Goal: Task Accomplishment & Management: Use online tool/utility

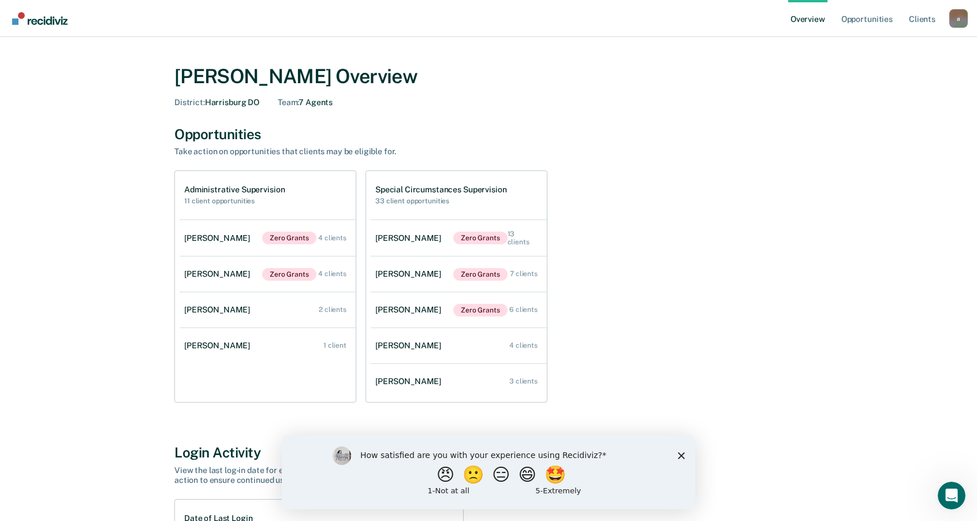
click at [683, 456] on polygon "Close survey" at bounding box center [681, 455] width 7 height 7
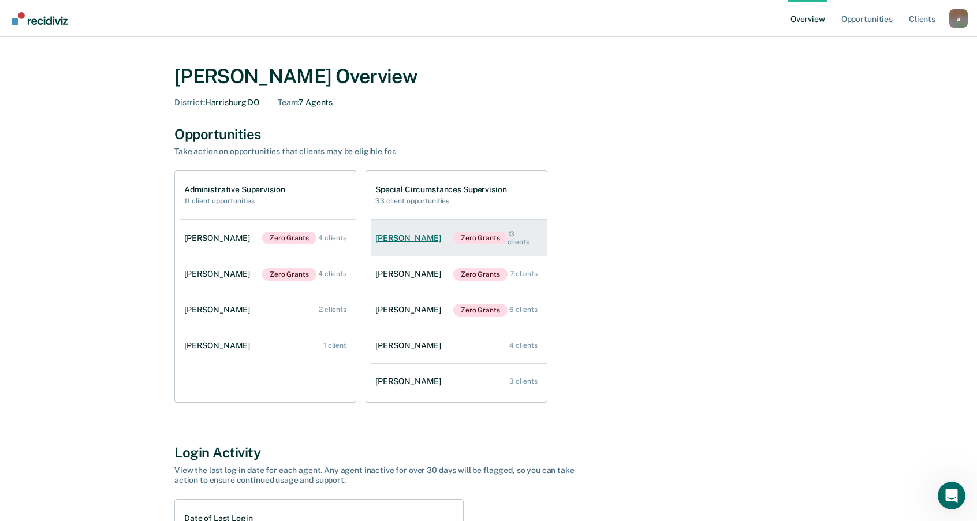
click at [522, 236] on div "13 clients" at bounding box center [523, 238] width 30 height 17
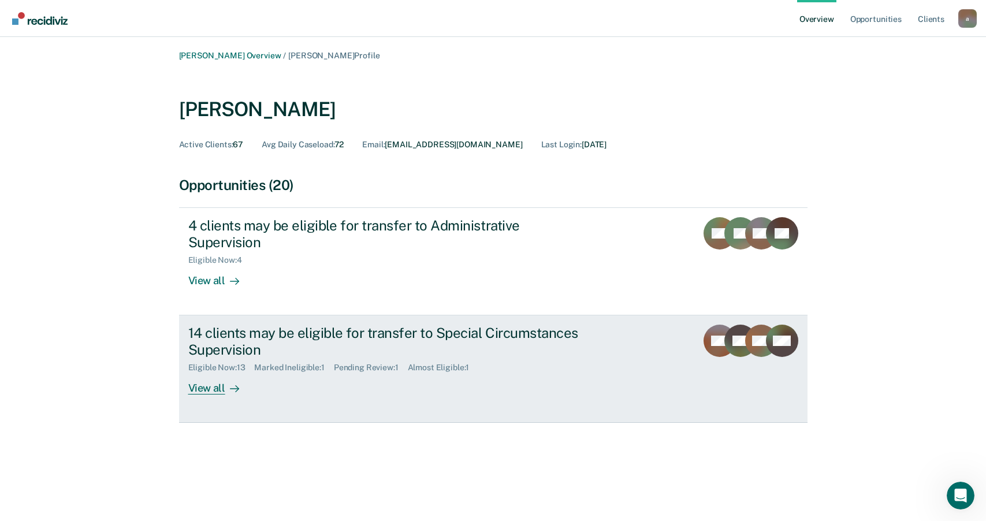
click at [221, 373] on div "View all" at bounding box center [220, 384] width 65 height 23
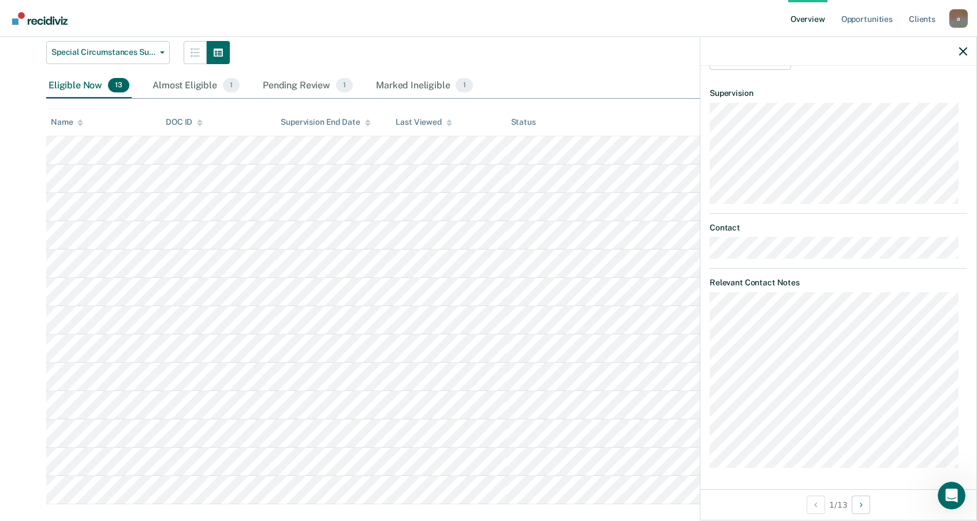
scroll to position [167, 0]
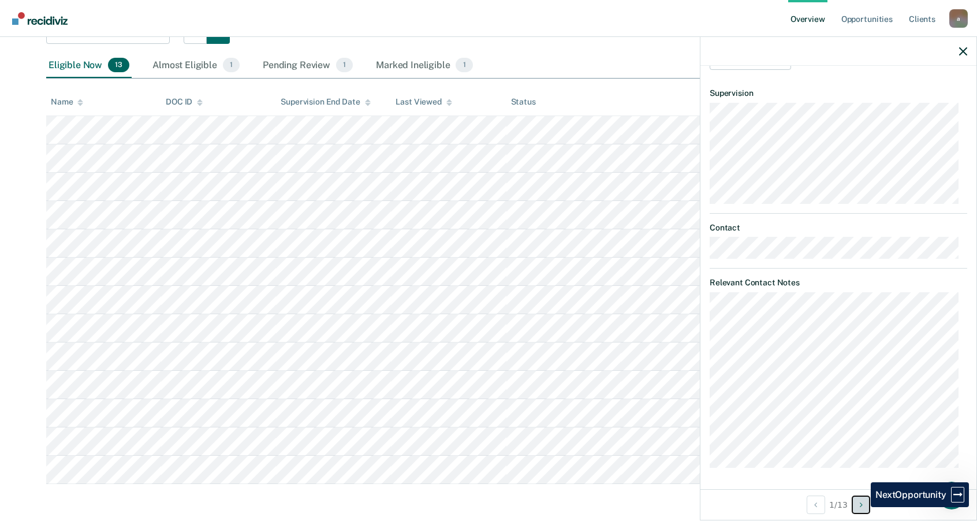
click at [863, 507] on icon "Next Opportunity" at bounding box center [861, 505] width 3 height 8
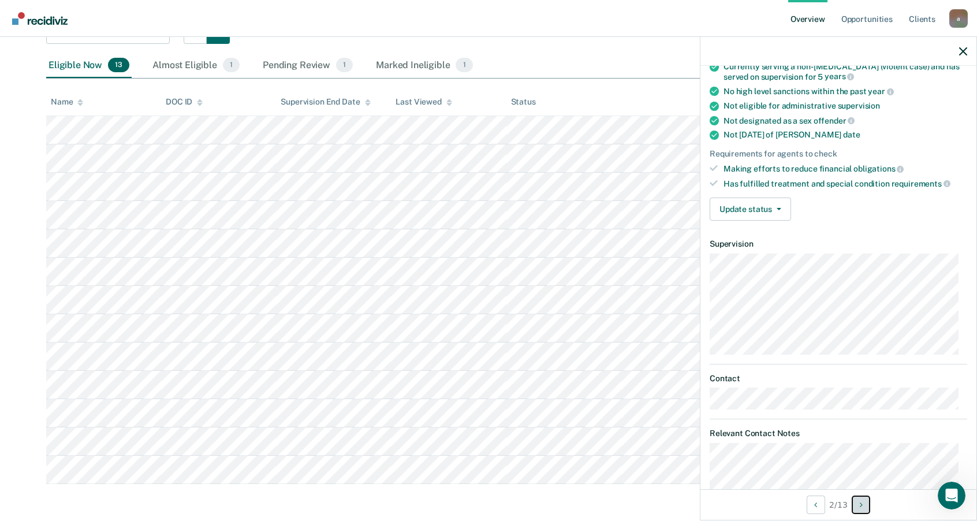
scroll to position [0, 0]
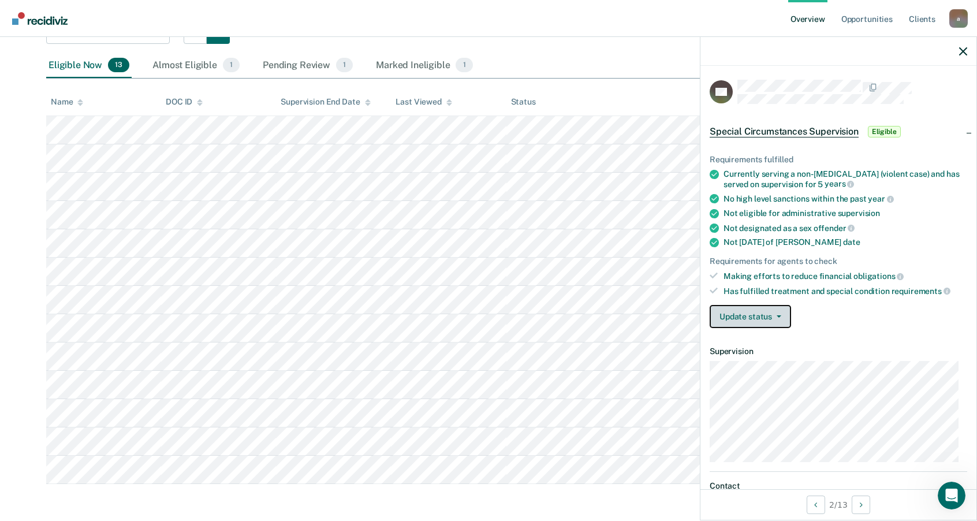
click at [780, 314] on button "Update status" at bounding box center [750, 316] width 81 height 23
click at [860, 319] on div "Update status [PERSON_NAME] Review Mark Ineligible" at bounding box center [839, 316] width 258 height 23
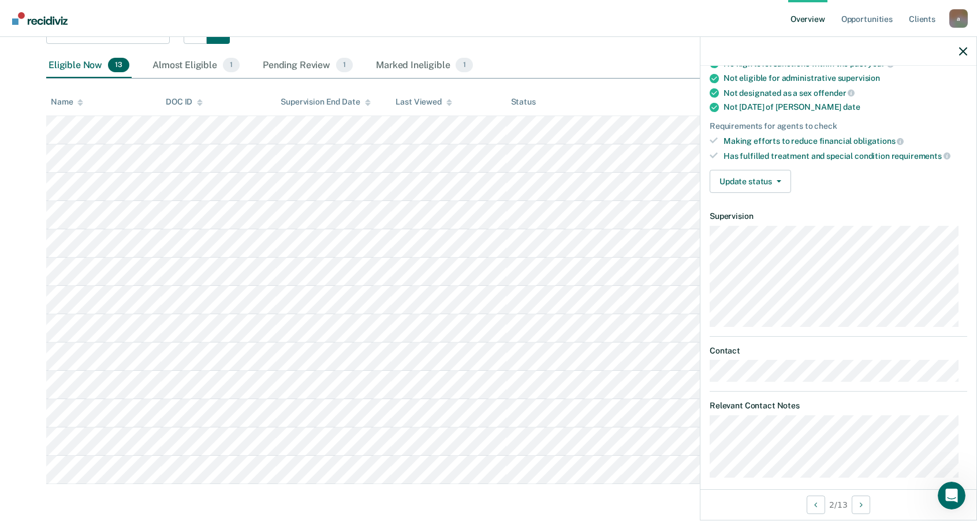
scroll to position [146, 0]
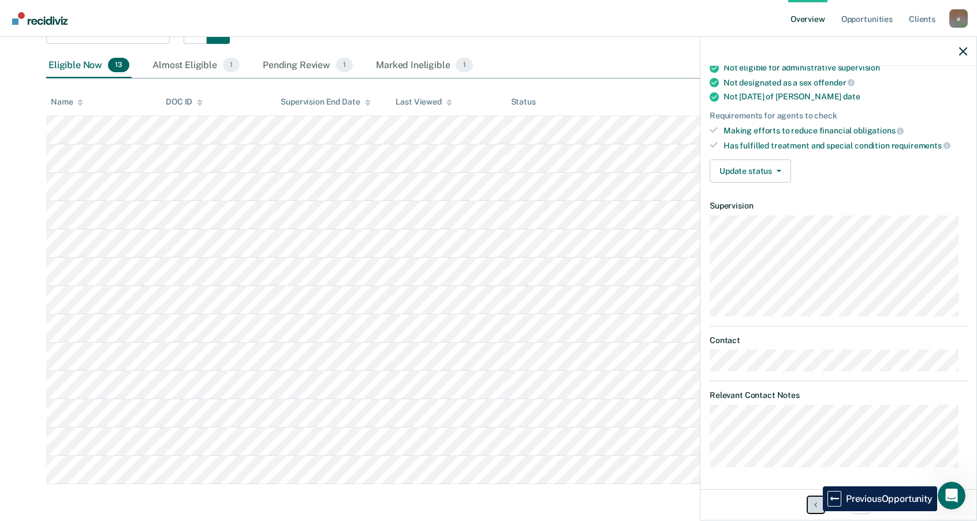
drag, startPoint x: 814, startPoint y: 512, endPoint x: 811, endPoint y: 517, distance: 5.9
click at [812, 517] on div "2 / 13" at bounding box center [839, 504] width 276 height 31
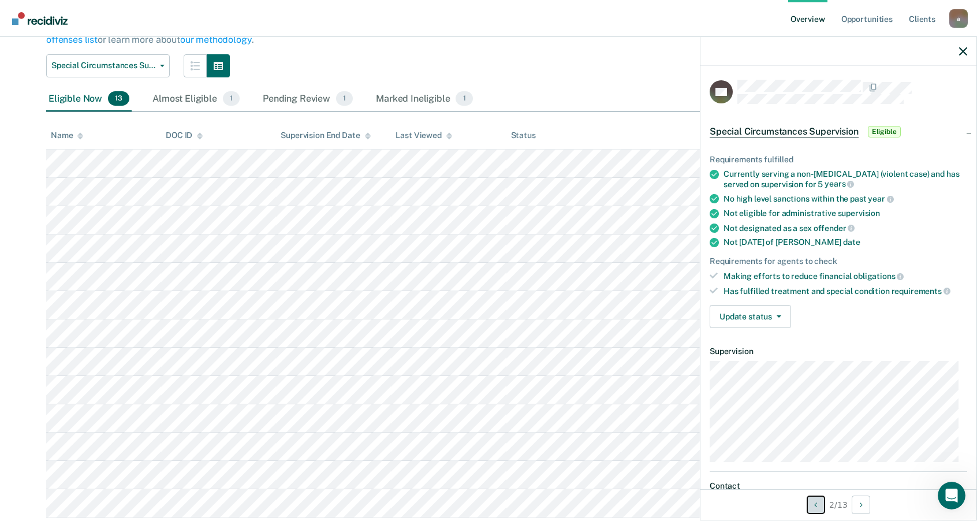
scroll to position [109, 0]
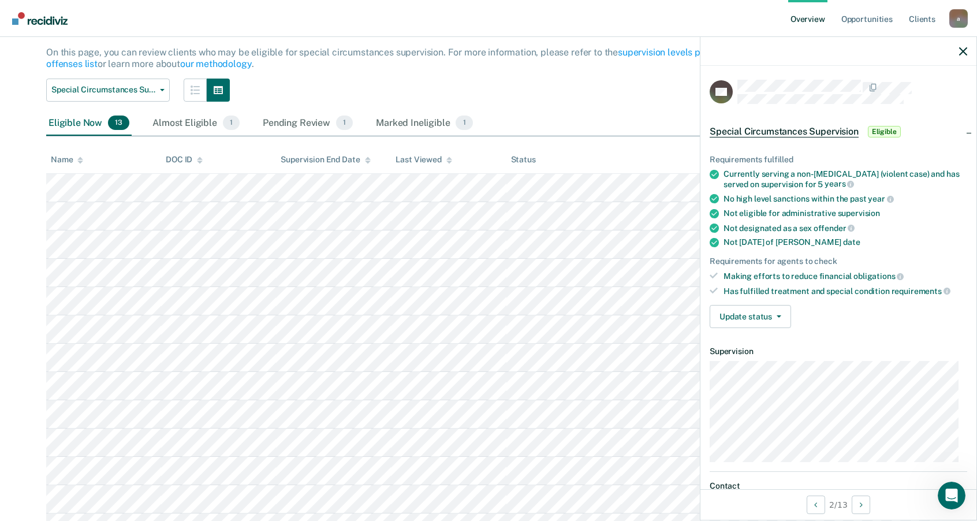
click at [847, 133] on span "Special Circumstances Supervision" at bounding box center [784, 132] width 149 height 12
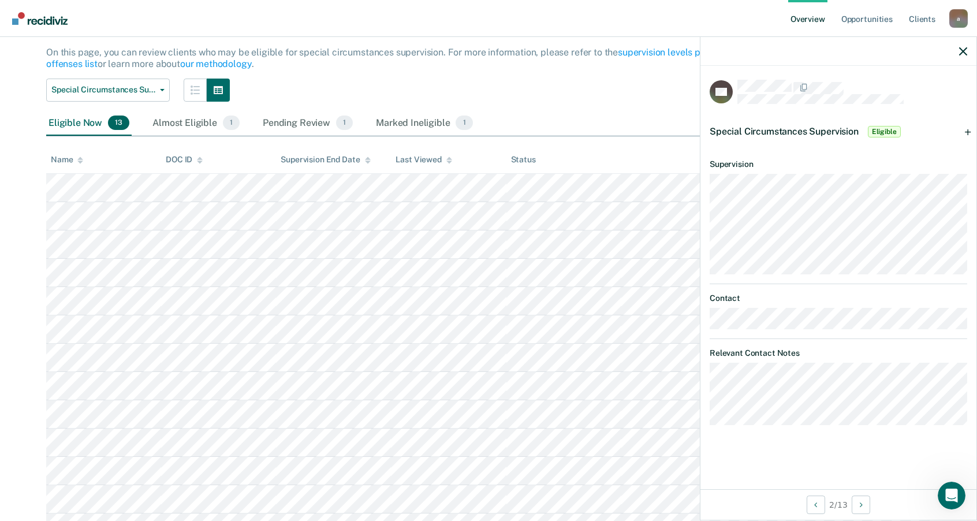
click at [840, 128] on span "Special Circumstances Supervision" at bounding box center [784, 131] width 149 height 11
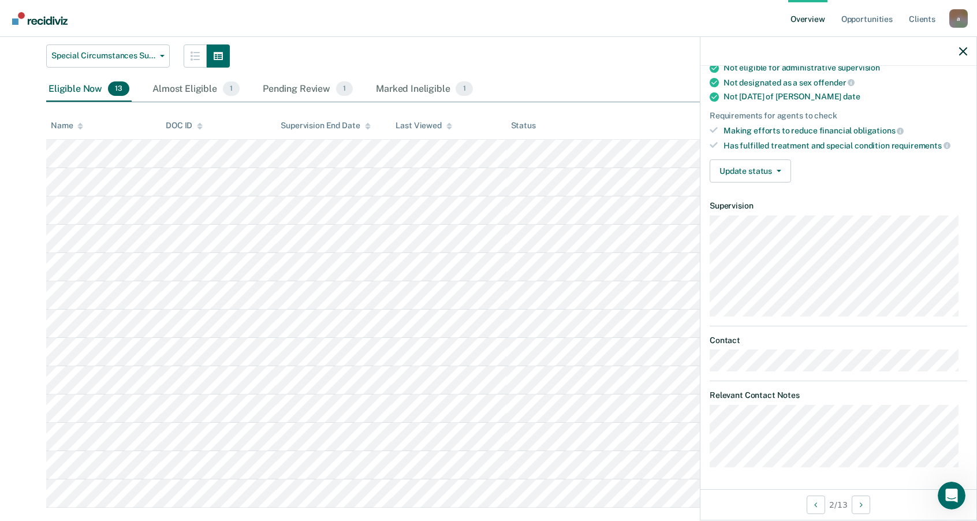
scroll to position [167, 0]
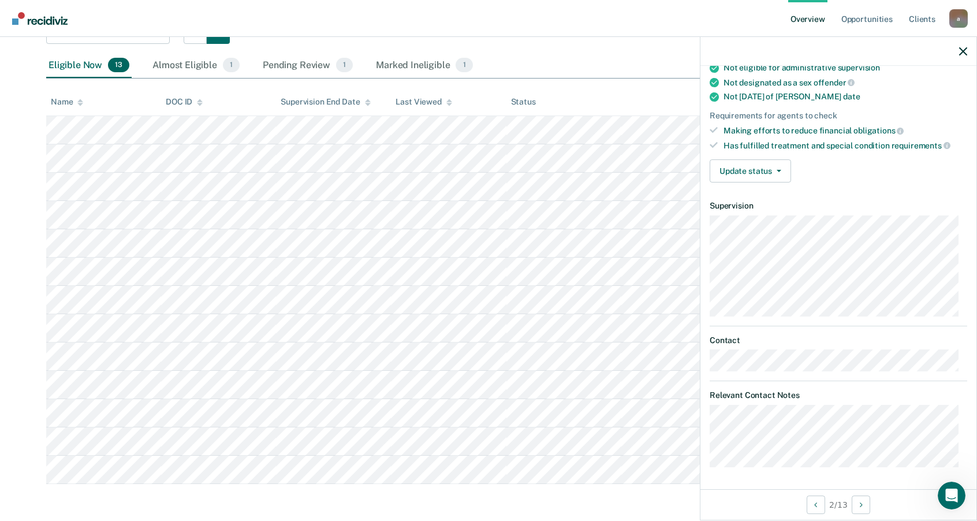
click at [968, 54] on div at bounding box center [839, 51] width 276 height 29
click at [965, 47] on button "button" at bounding box center [964, 51] width 8 height 10
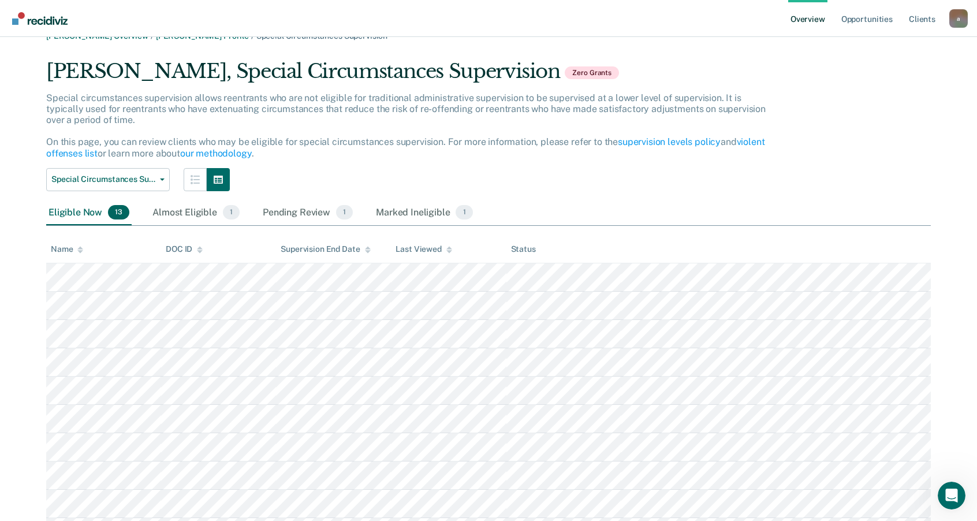
scroll to position [0, 0]
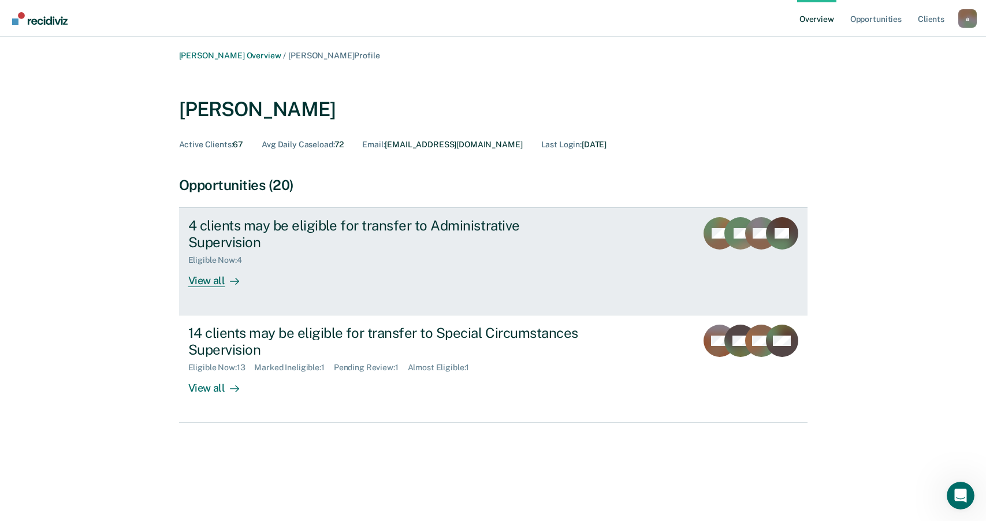
click at [214, 265] on div "View all" at bounding box center [220, 276] width 65 height 23
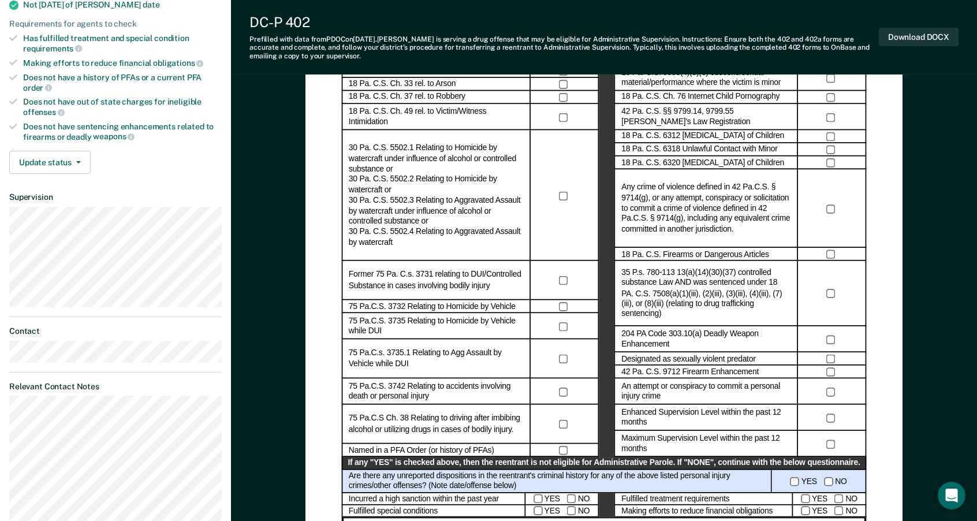
scroll to position [289, 0]
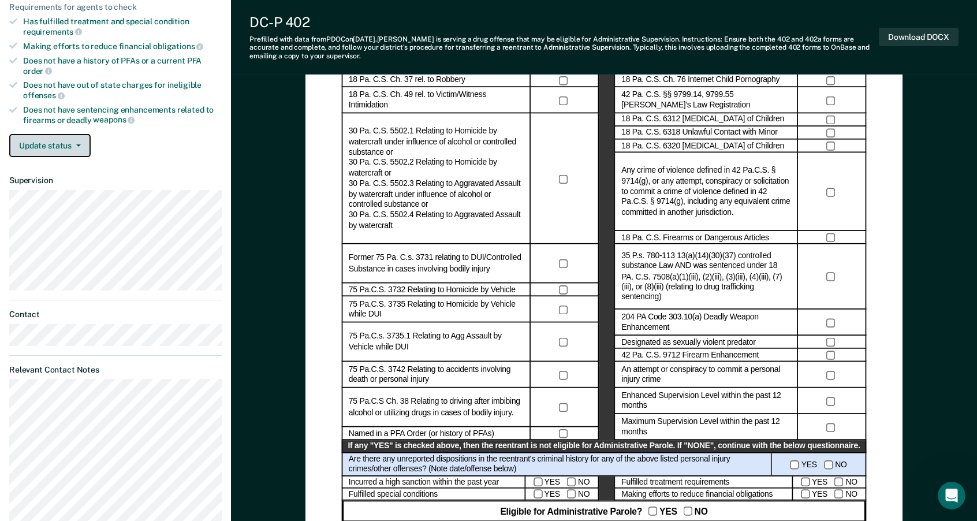
click at [78, 134] on button "Update status" at bounding box center [49, 145] width 81 height 23
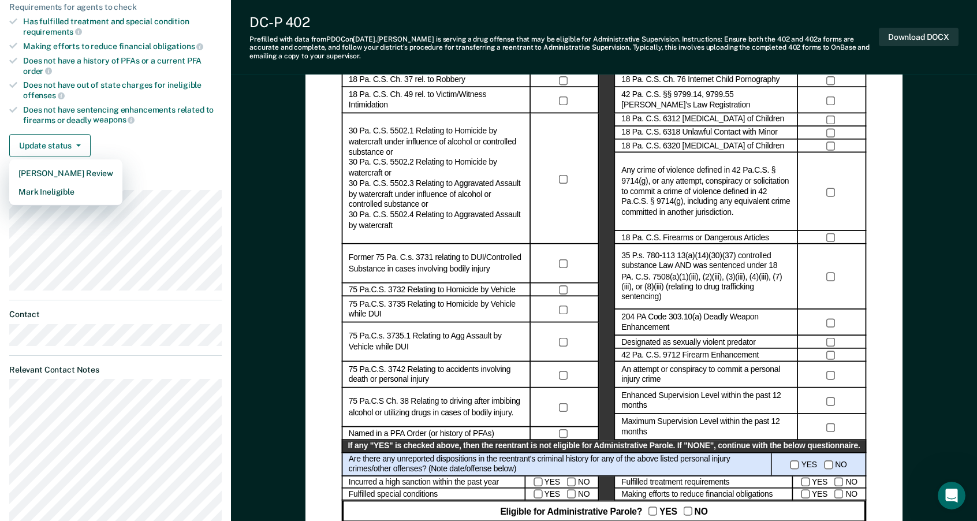
click at [174, 147] on div "Requirements fulfilled Has served on supervision for at least one year Has not …" at bounding box center [115, 5] width 231 height 324
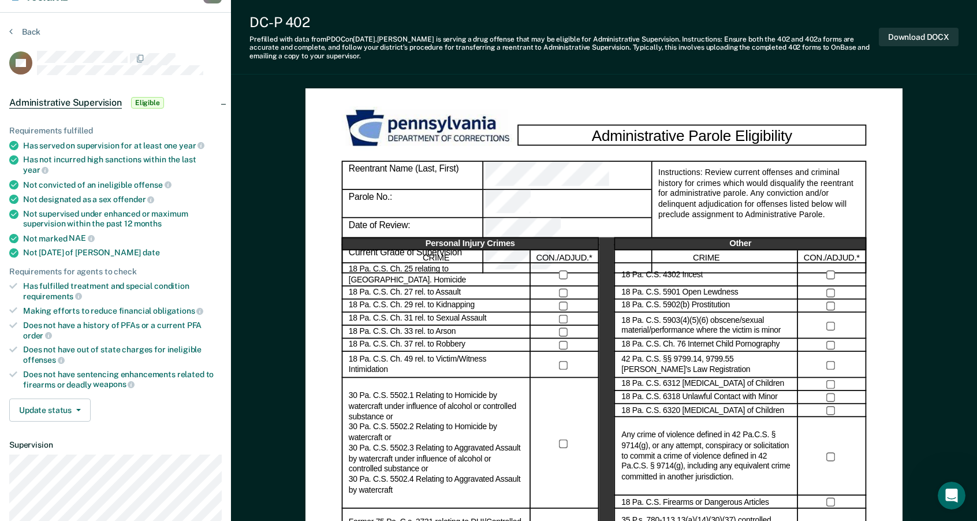
scroll to position [0, 0]
